Goal: Check status: Check status

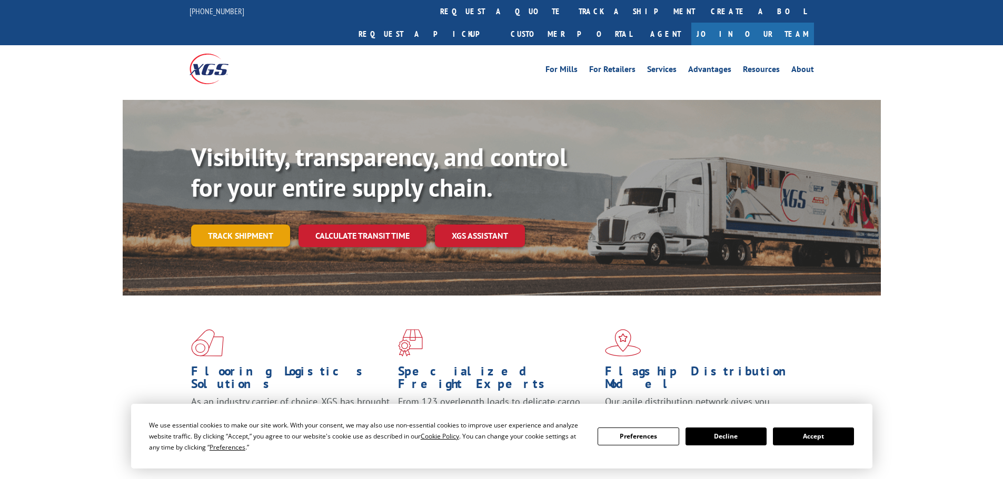
click at [197, 225] on link "Track shipment" at bounding box center [240, 236] width 99 height 22
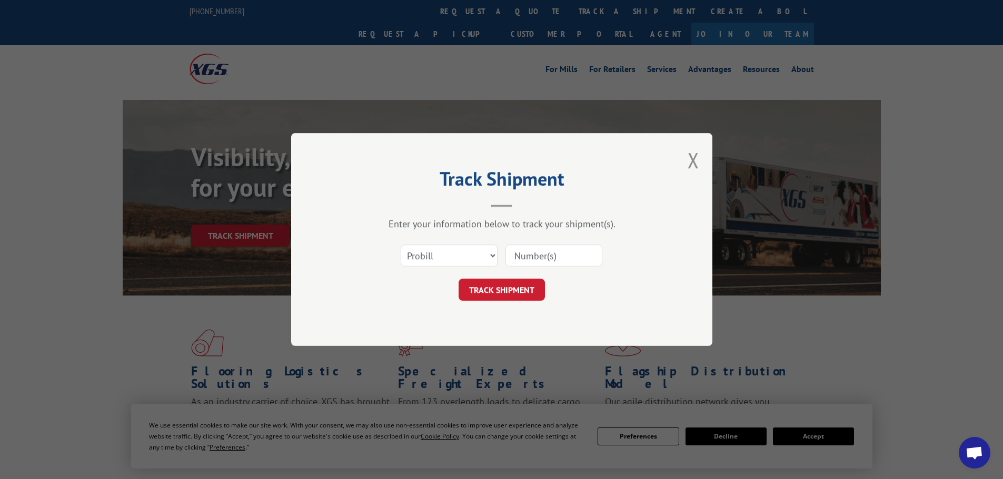
click at [526, 254] on input at bounding box center [553, 256] width 97 height 22
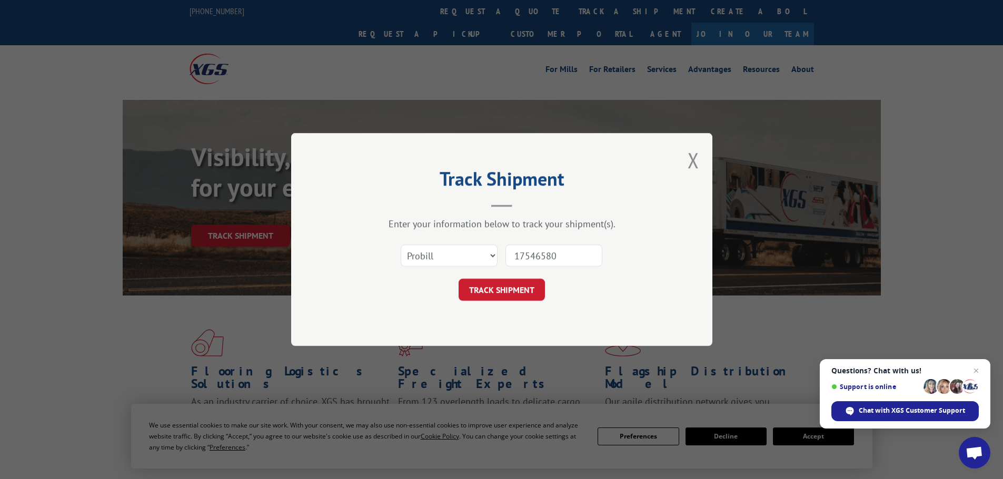
type input "17546580"
click at [458, 254] on select "Select category... Probill BOL PO" at bounding box center [449, 256] width 97 height 22
select select "bol"
click at [401, 245] on select "Select category... Probill BOL PO" at bounding box center [449, 256] width 97 height 22
click at [498, 295] on button "TRACK SHIPMENT" at bounding box center [501, 290] width 86 height 22
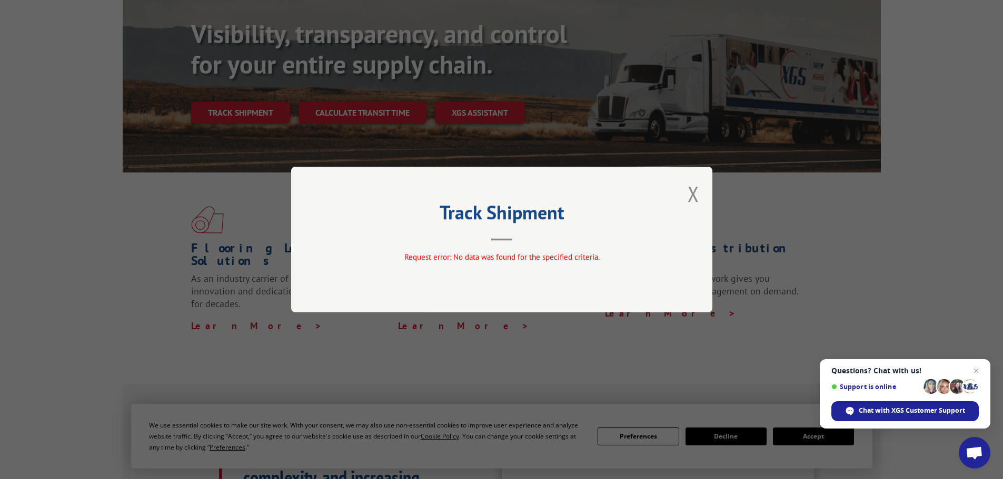
scroll to position [105, 0]
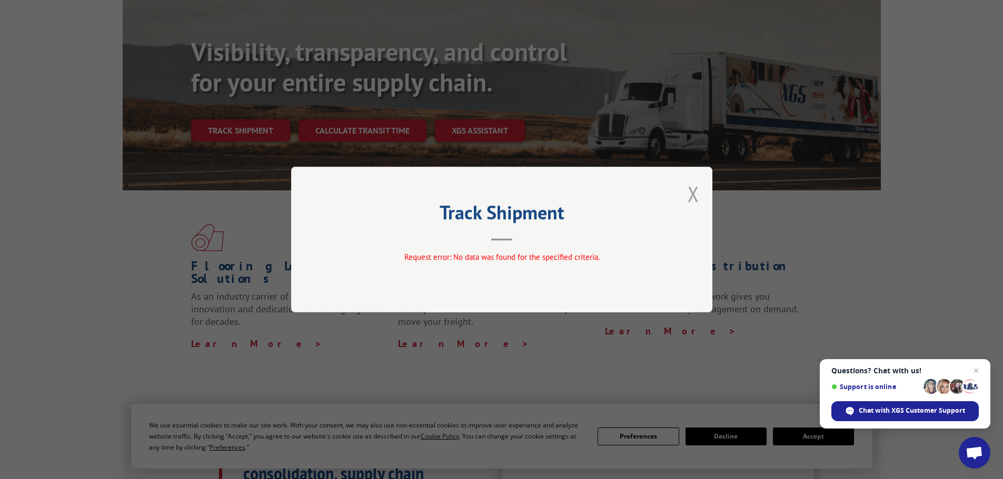
click at [690, 199] on button "Close modal" at bounding box center [693, 194] width 12 height 28
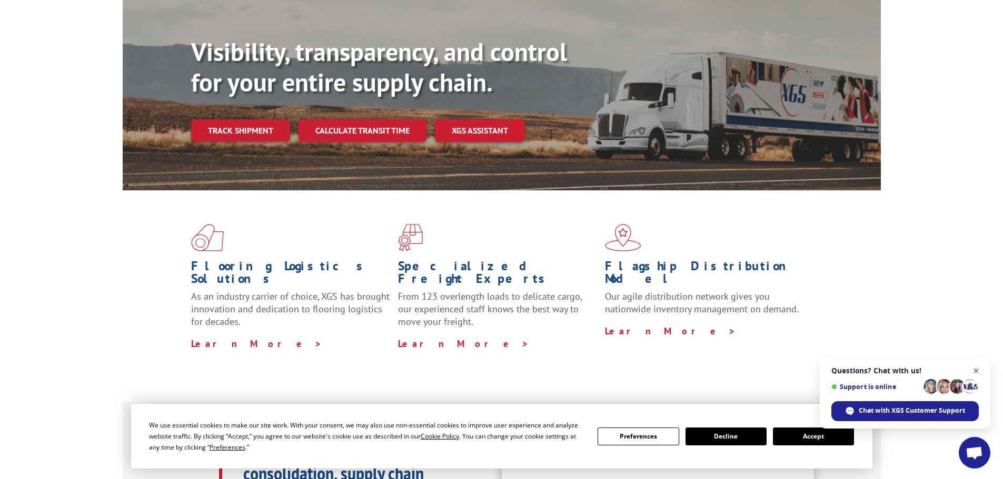
click at [976, 369] on span "Open chat" at bounding box center [976, 371] width 13 height 13
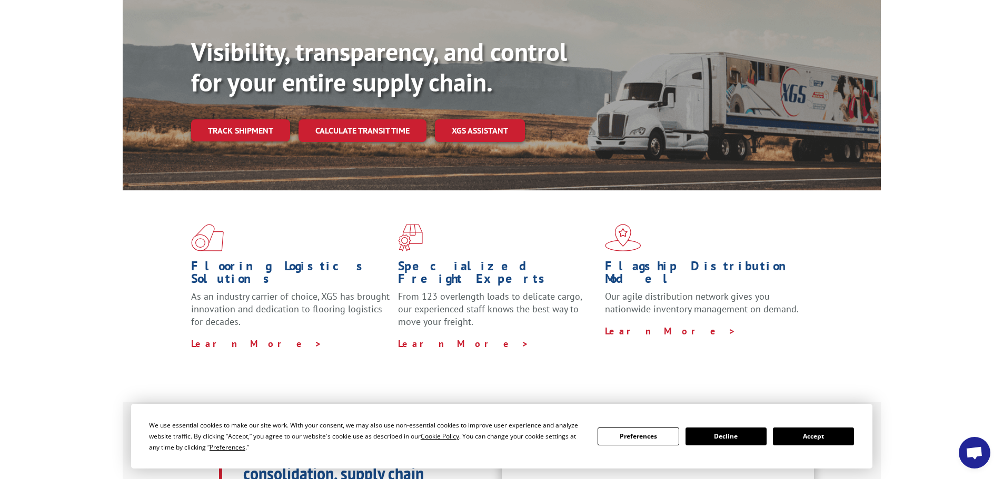
click at [811, 437] on button "Accept" at bounding box center [813, 437] width 81 height 18
